Goal: Task Accomplishment & Management: Use online tool/utility

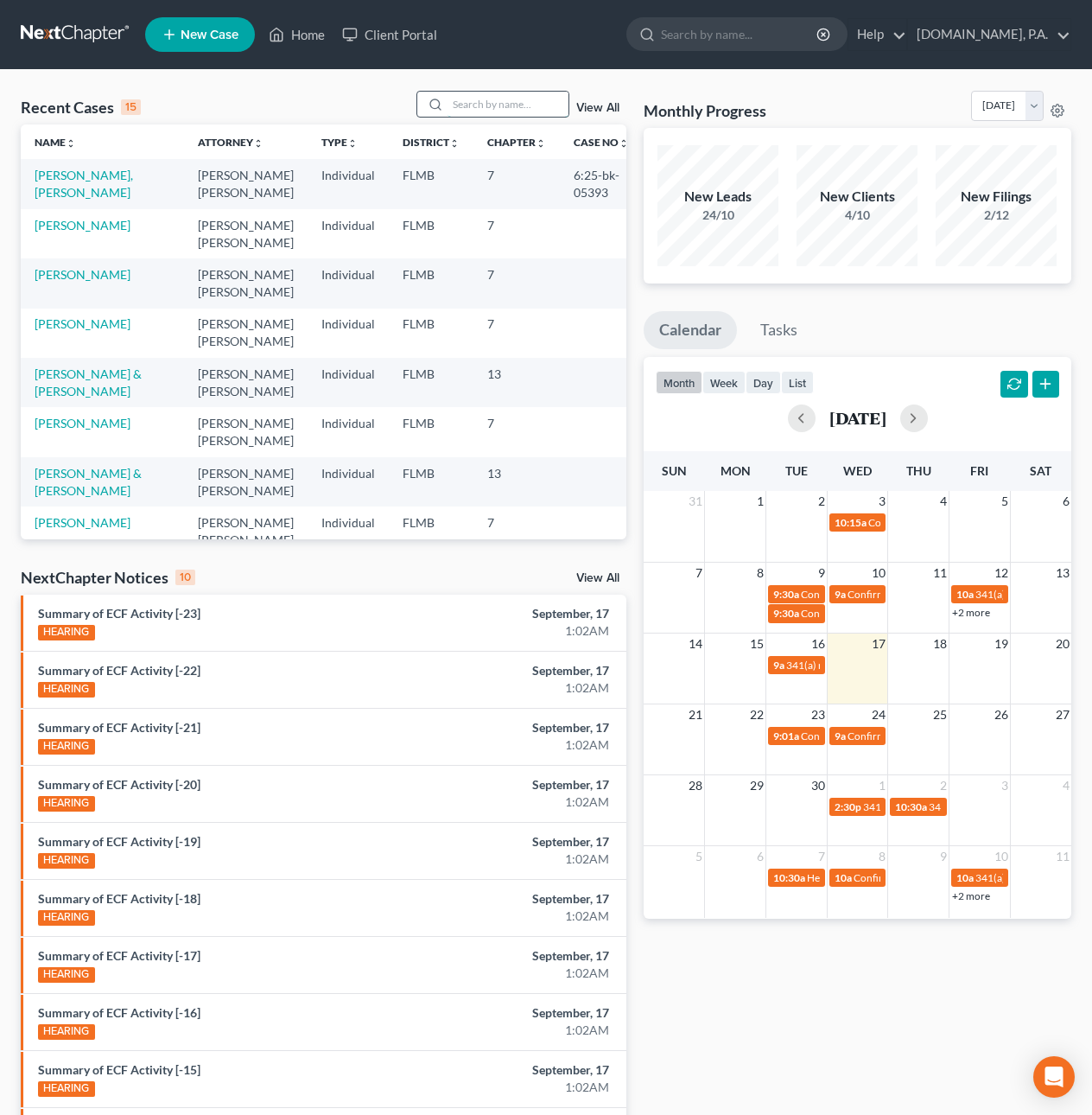
click at [455, 104] on input "search" at bounding box center [508, 104] width 121 height 25
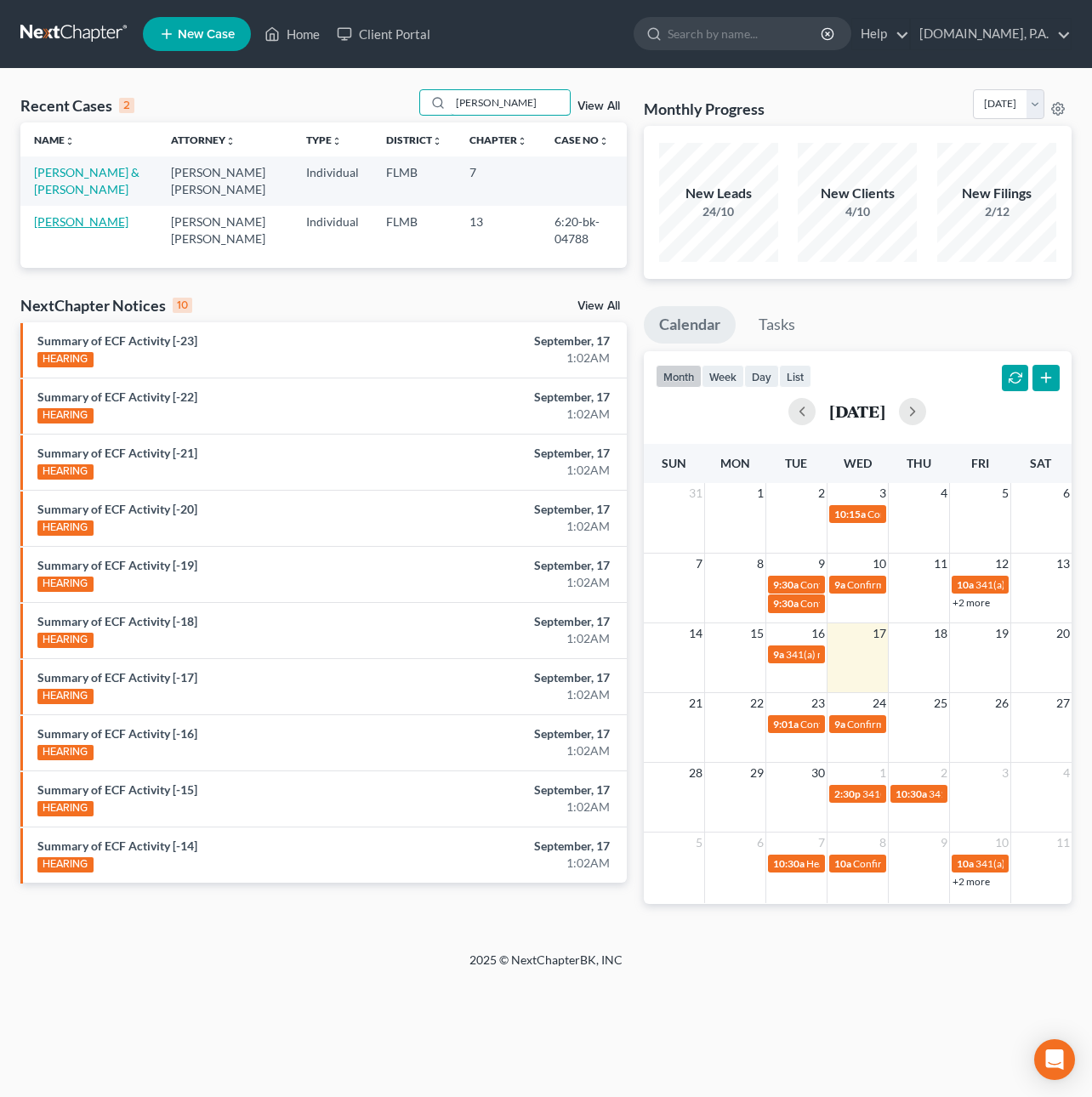
type input "[PERSON_NAME]"
click at [78, 223] on link "[PERSON_NAME]" at bounding box center [80, 221] width 94 height 15
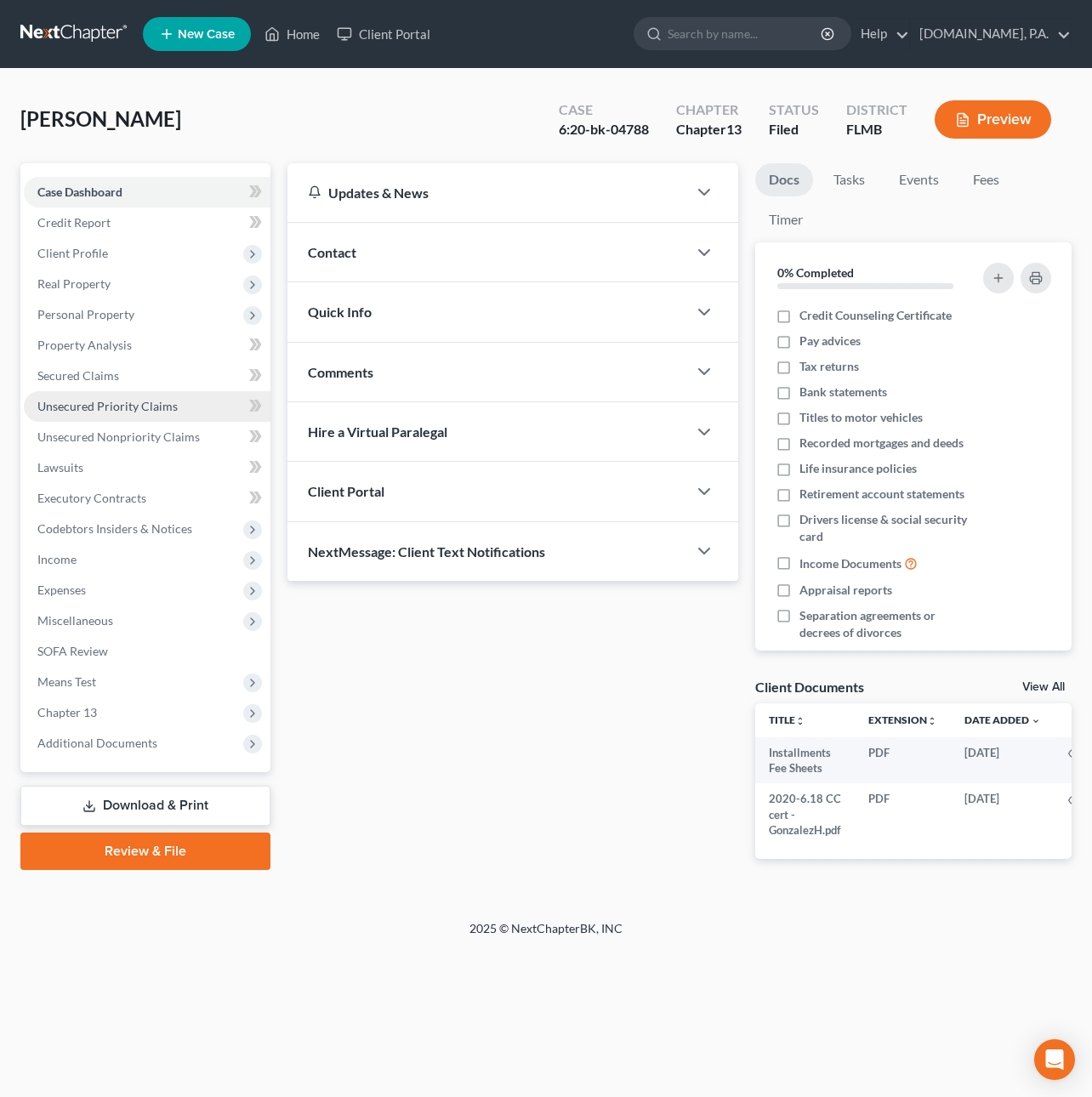
click at [92, 411] on span "Unsecured Priority Claims" at bounding box center [107, 406] width 141 height 15
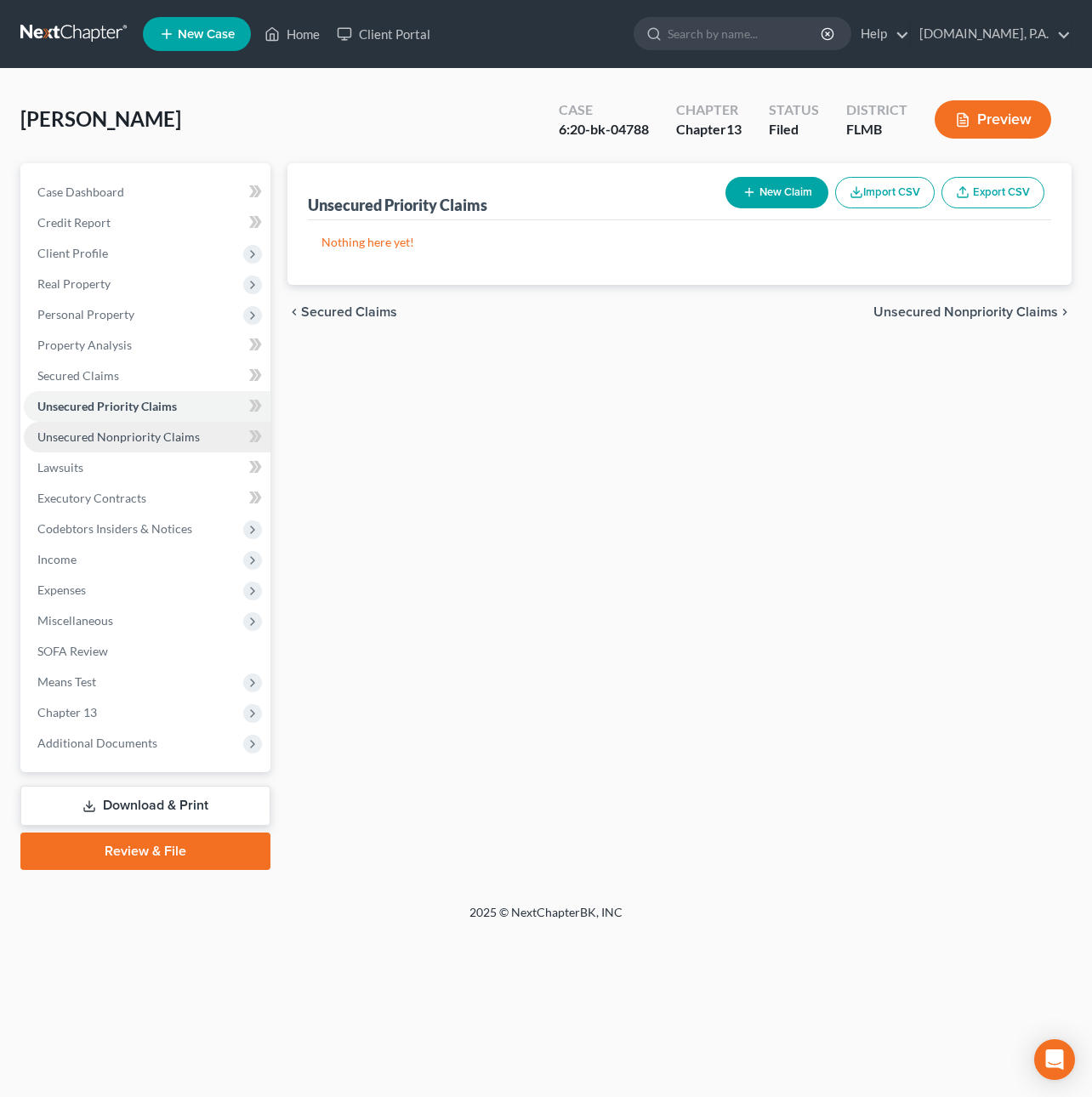
click at [98, 433] on span "Unsecured Nonpriority Claims" at bounding box center [118, 436] width 162 height 15
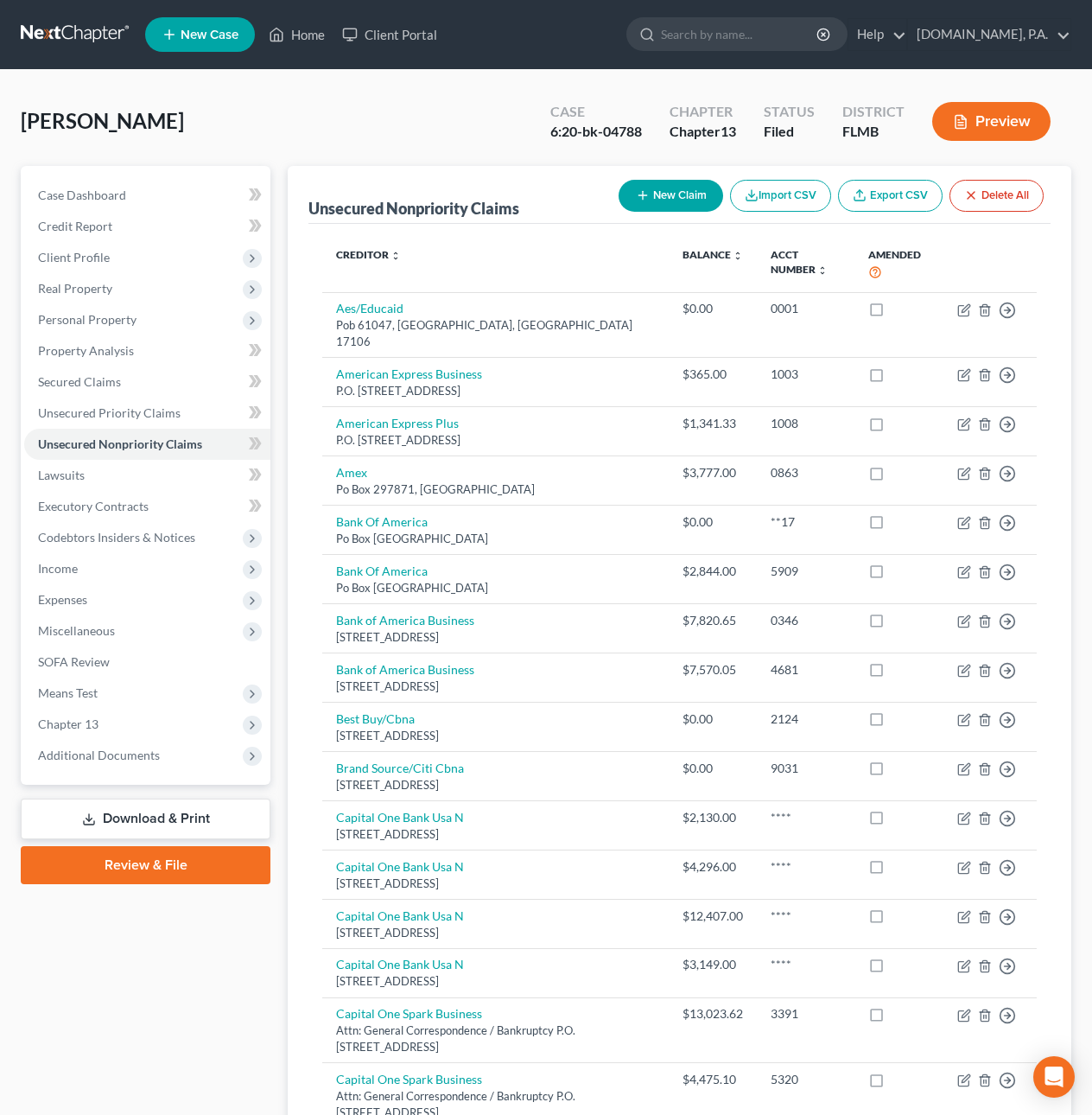
click at [80, 22] on link at bounding box center [76, 34] width 111 height 31
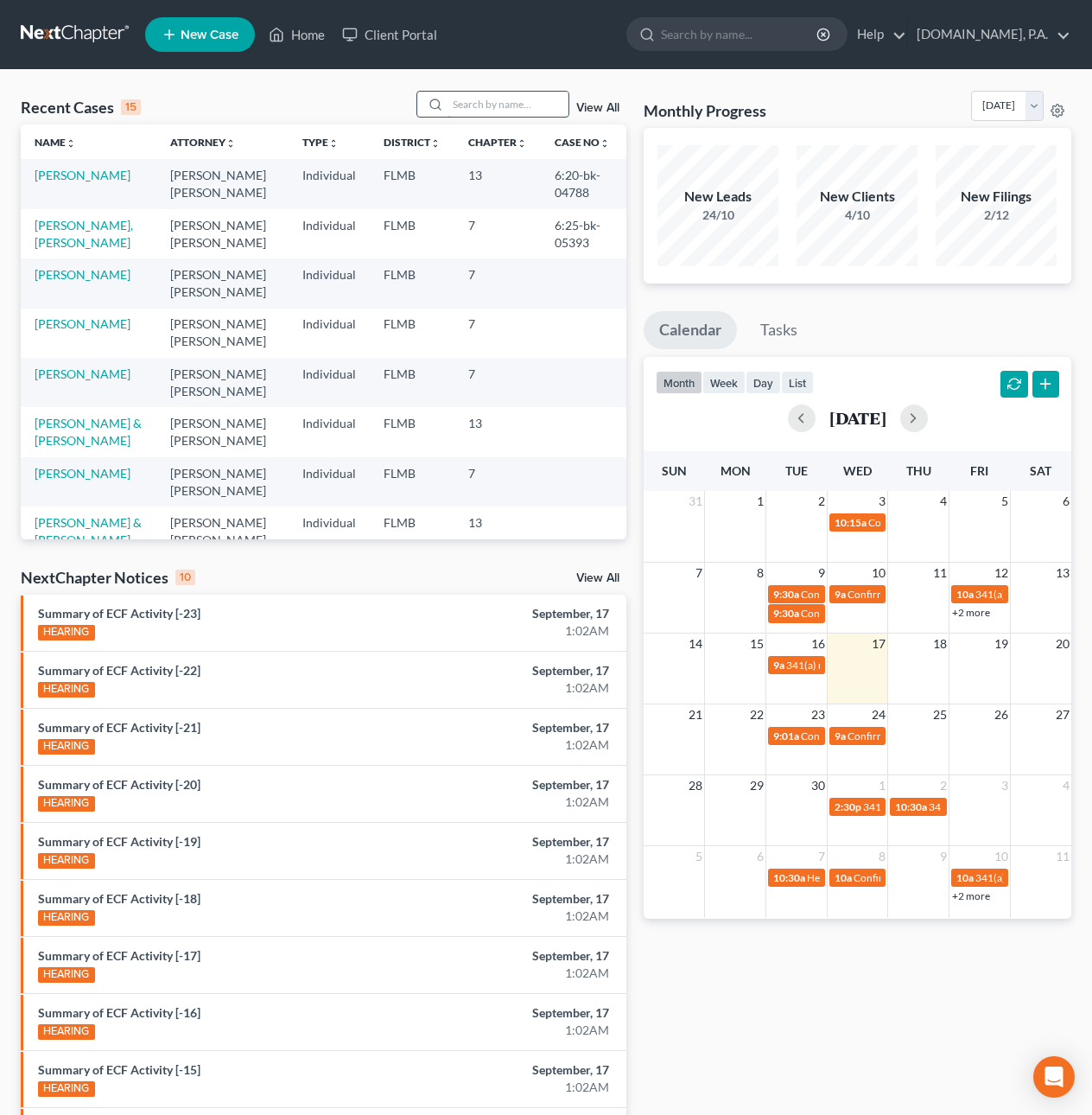
click at [498, 105] on input "search" at bounding box center [508, 104] width 121 height 25
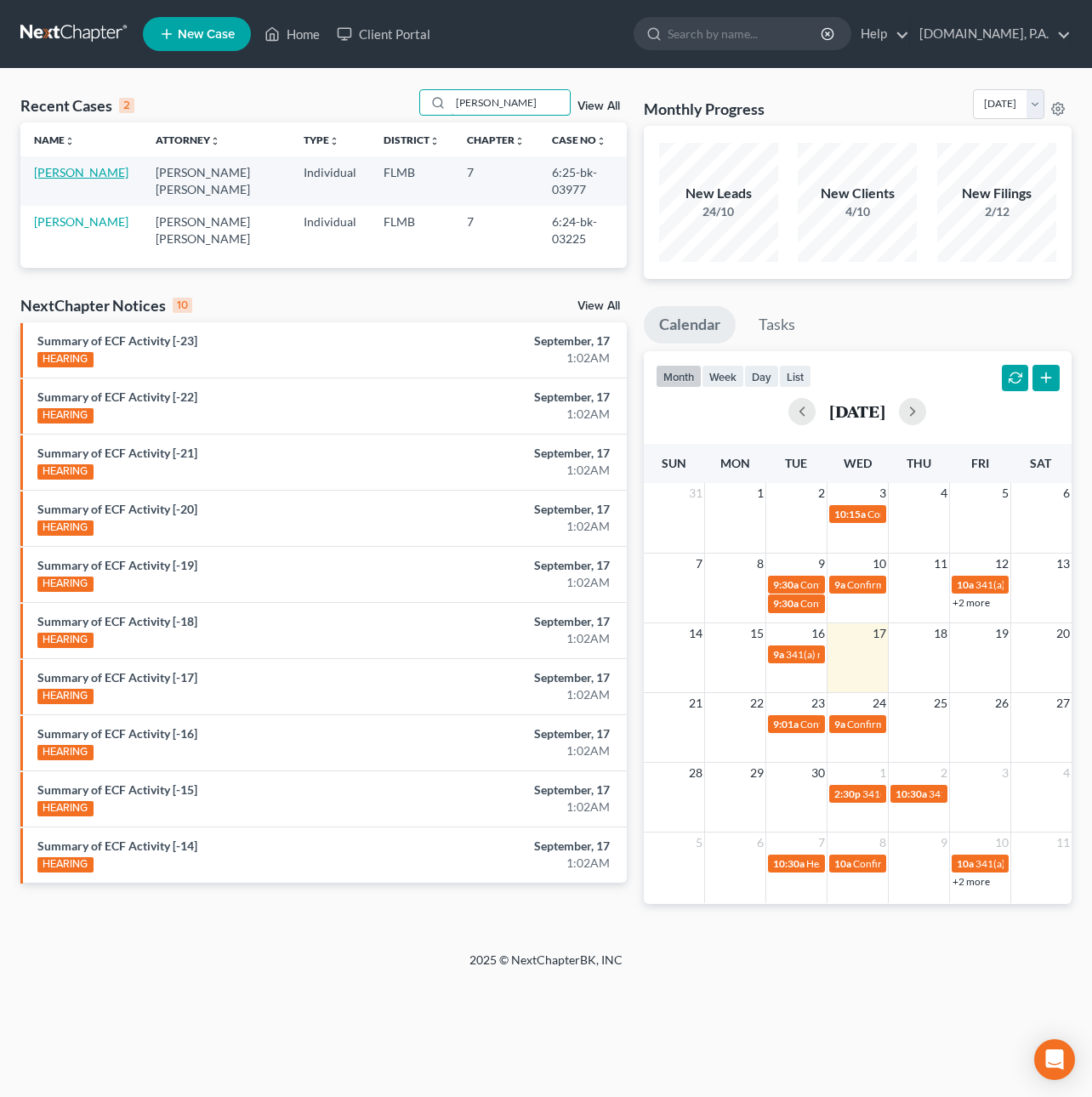
type input "[PERSON_NAME]"
click at [71, 172] on link "[PERSON_NAME]" at bounding box center [80, 172] width 94 height 15
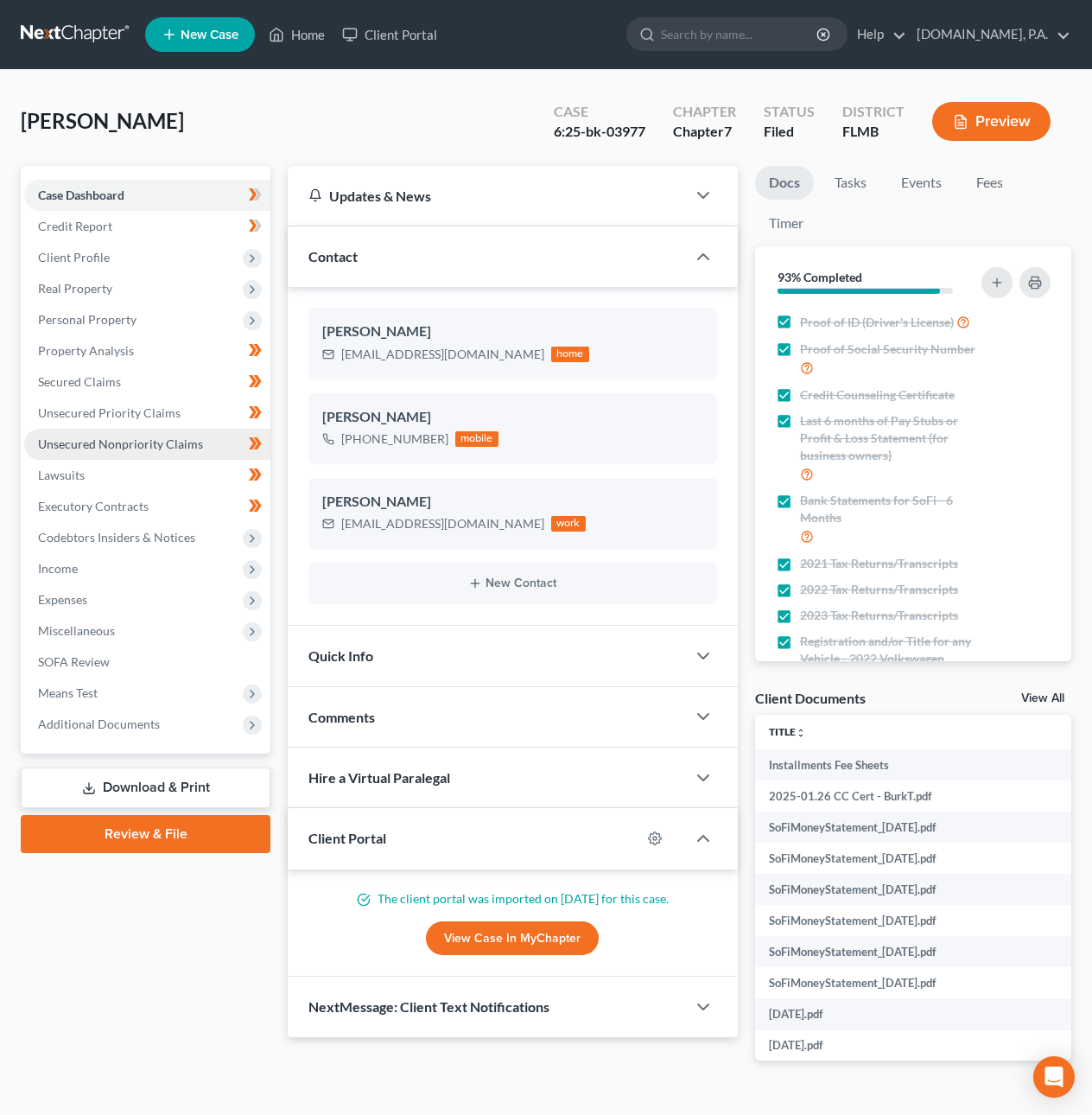
click at [115, 440] on span "Unsecured Nonpriority Claims" at bounding box center [120, 443] width 165 height 15
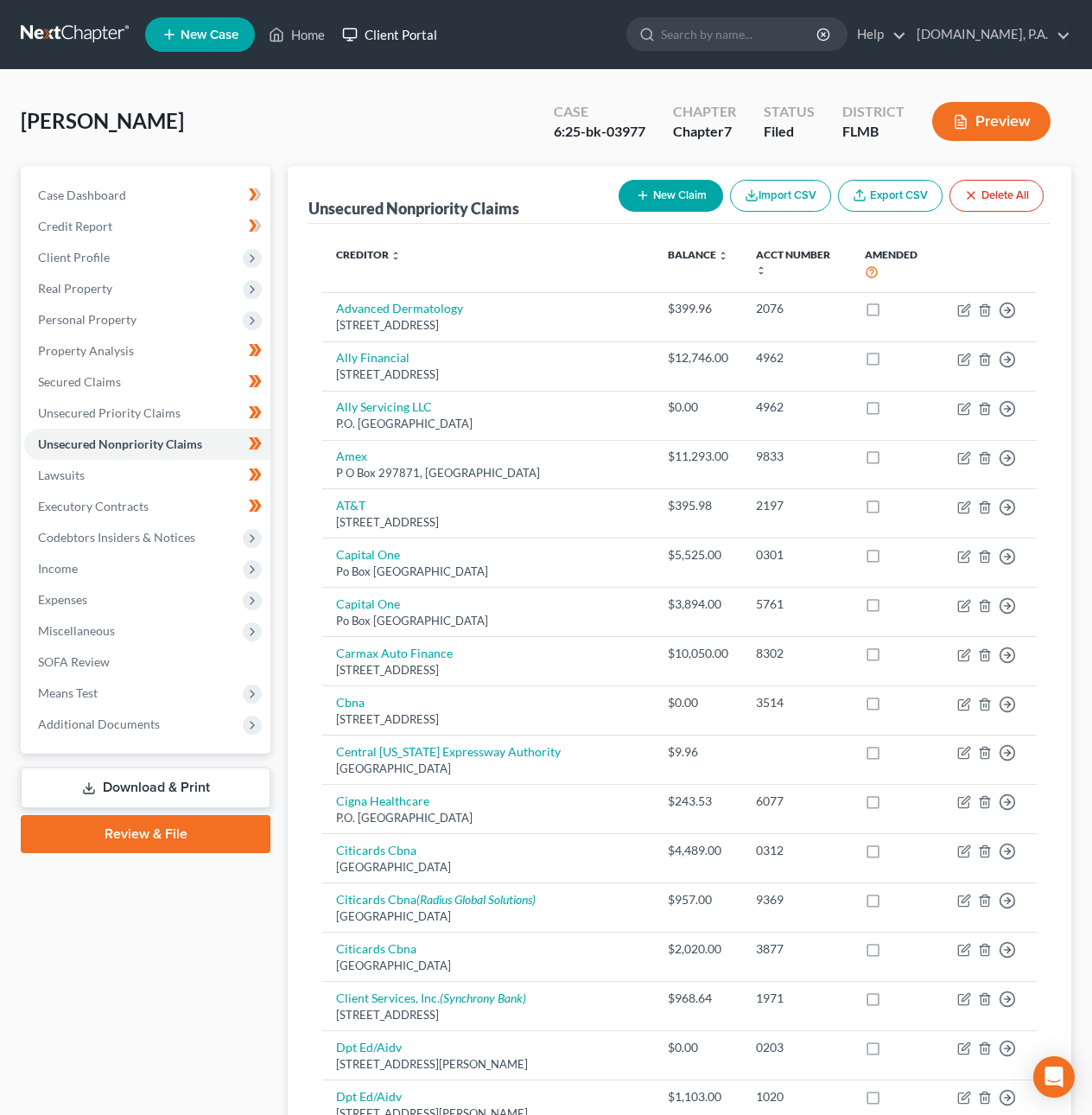
click at [403, 29] on link "Client Portal" at bounding box center [389, 34] width 112 height 31
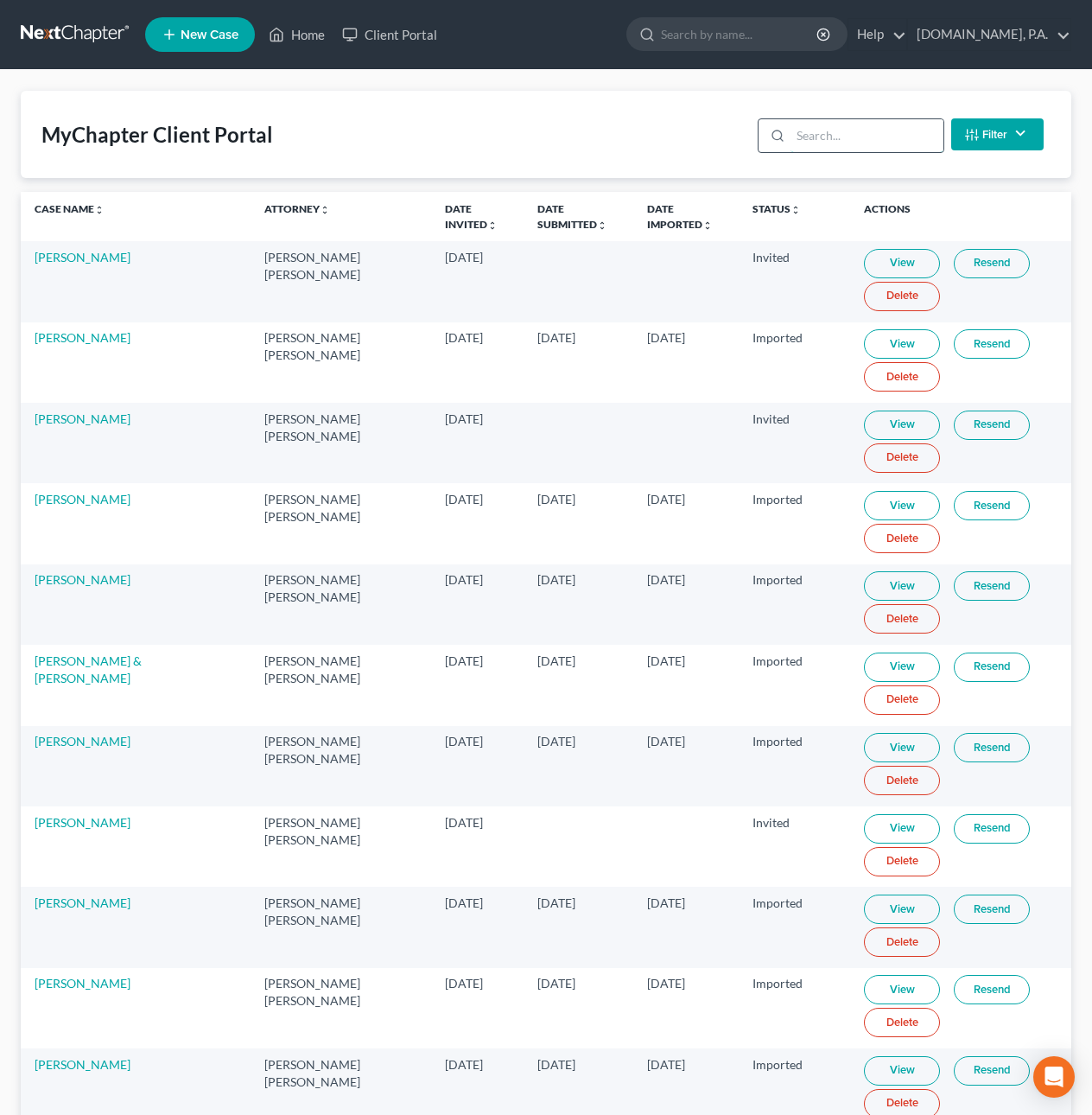
click at [857, 145] on input "search" at bounding box center [867, 135] width 153 height 32
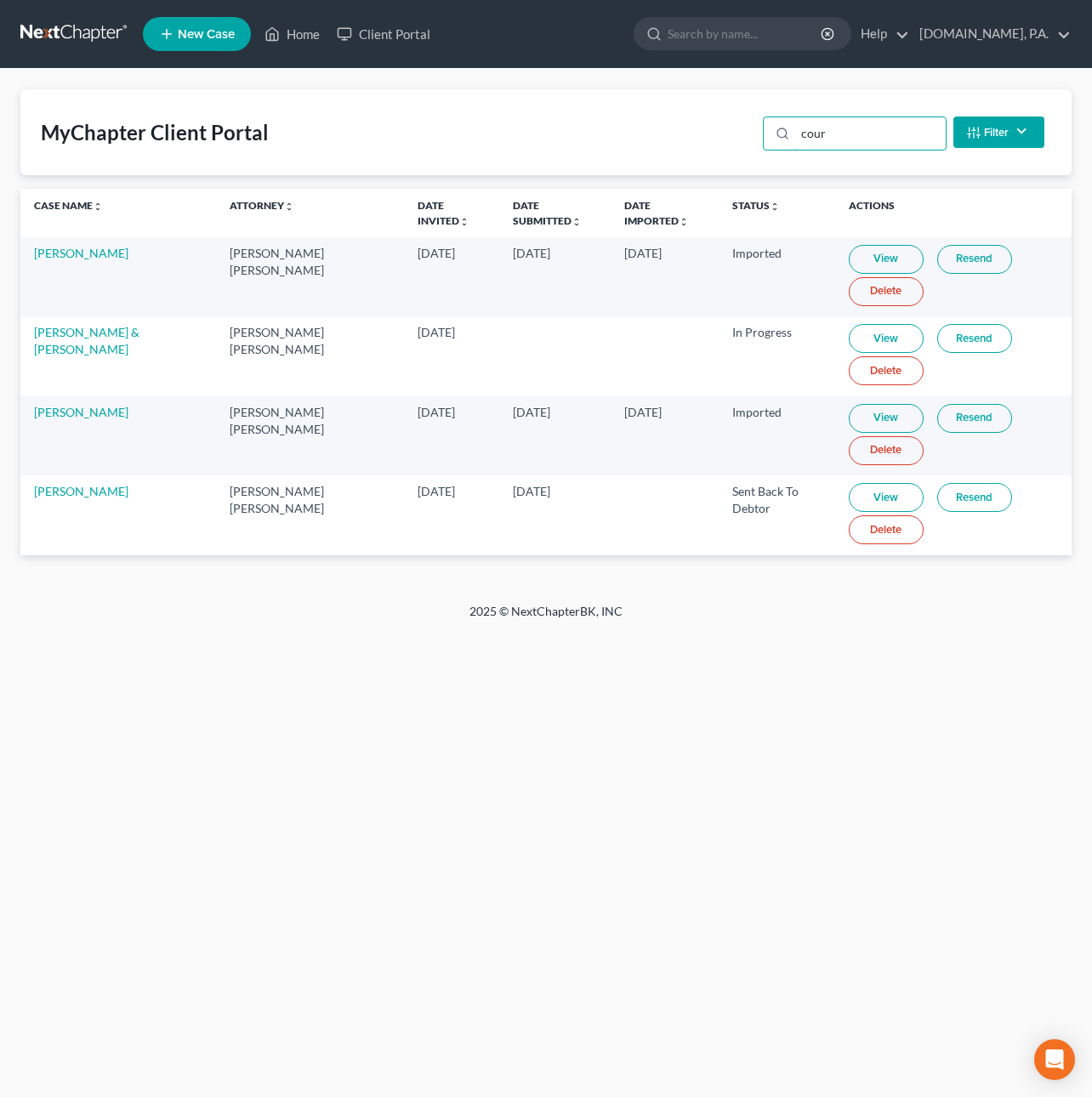
drag, startPoint x: 850, startPoint y: 136, endPoint x: 665, endPoint y: 118, distance: 185.9
click at [665, 118] on div "MyChapter Client Portal cour Filter Status Filter... Invited In Progress Ready …" at bounding box center [546, 131] width 1051 height 85
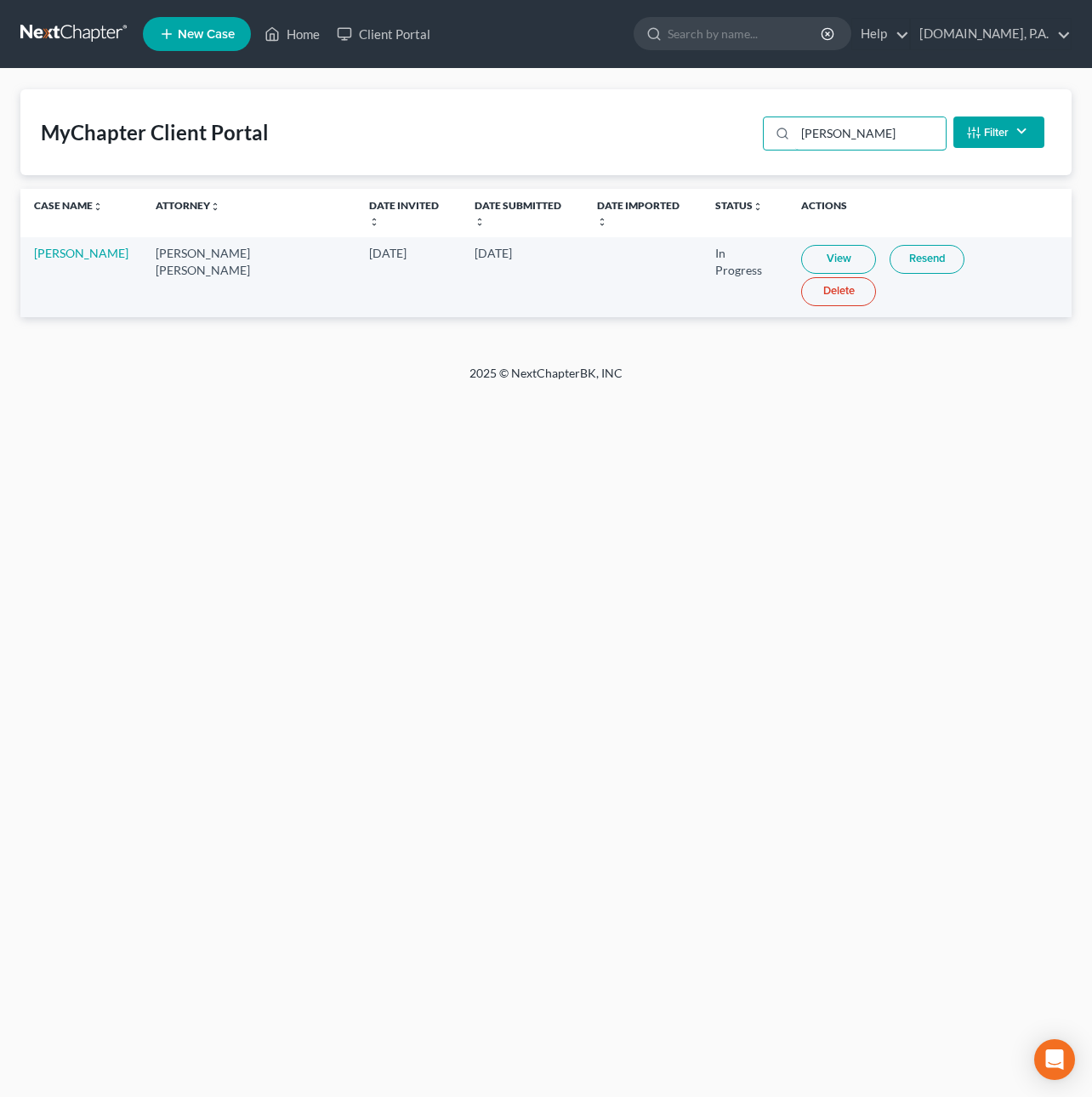
type input "[PERSON_NAME]"
click at [801, 250] on link "View" at bounding box center [838, 259] width 75 height 28
